Goal: Information Seeking & Learning: Learn about a topic

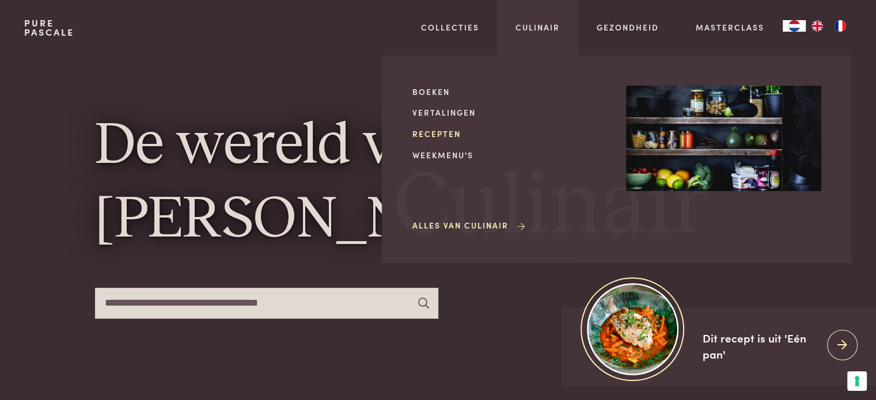
click at [437, 134] on link "Recepten" at bounding box center [509, 134] width 195 height 12
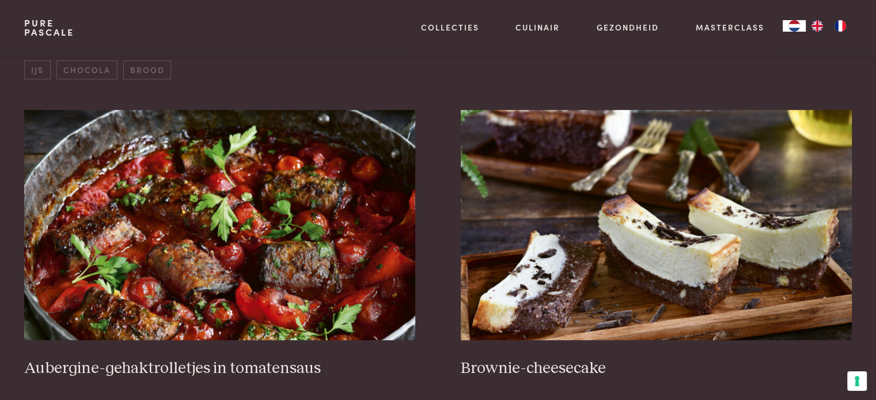
scroll to position [447, 0]
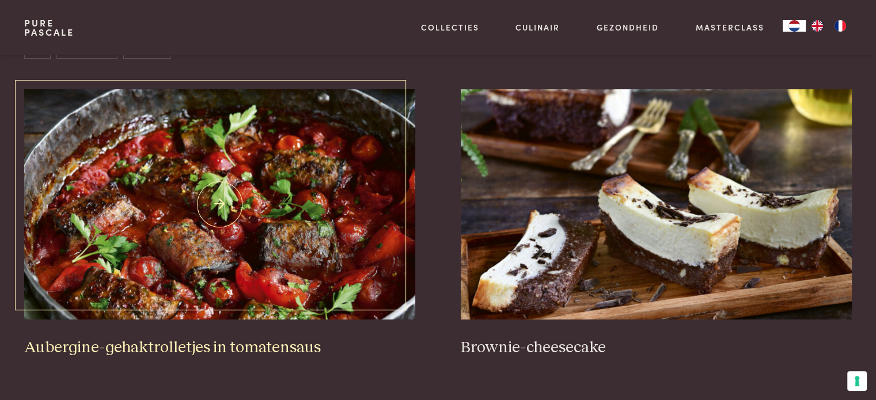
click at [219, 200] on img at bounding box center [219, 204] width 390 height 230
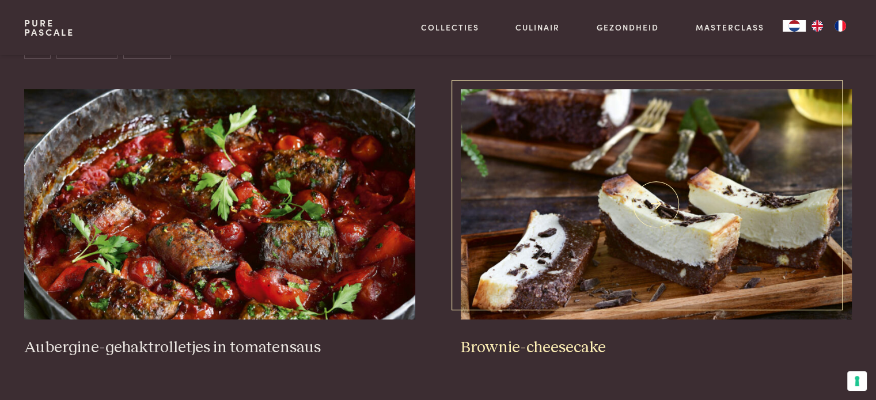
click at [657, 206] on img at bounding box center [656, 204] width 390 height 230
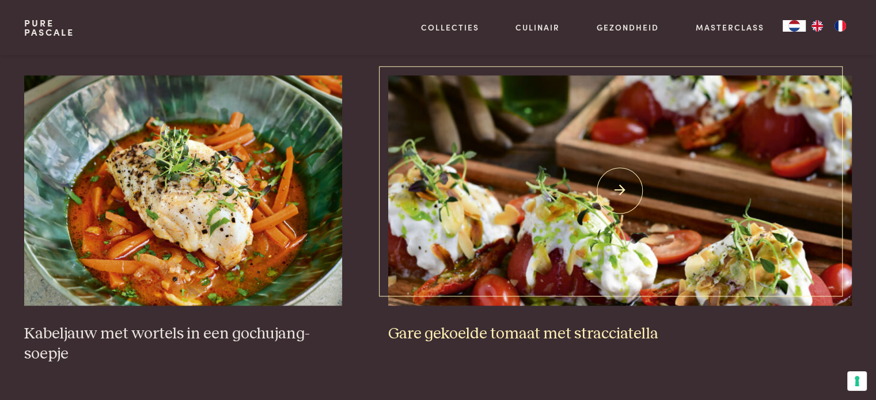
scroll to position [792, 0]
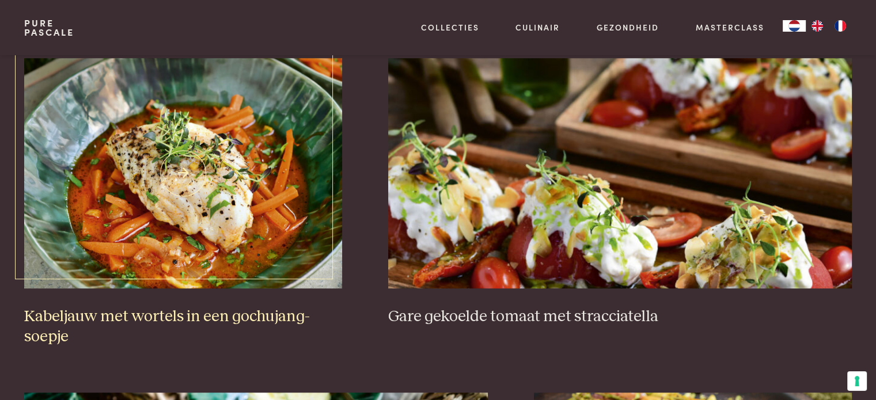
click at [149, 189] on img at bounding box center [183, 173] width 318 height 230
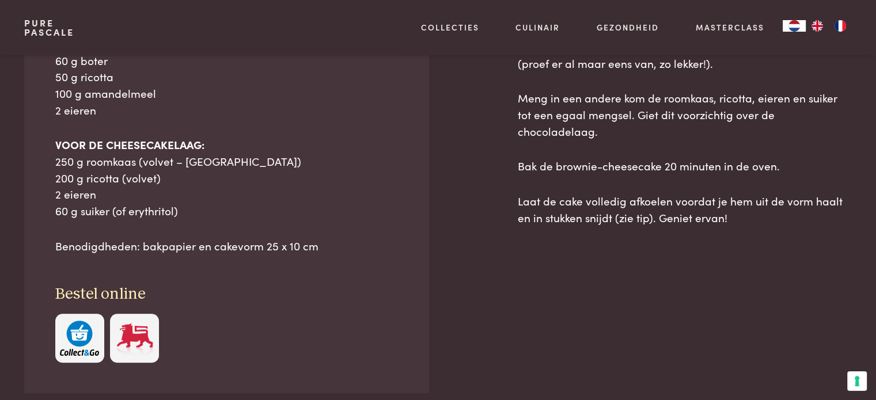
scroll to position [518, 0]
